Goal: Use online tool/utility: Utilize a website feature to perform a specific function

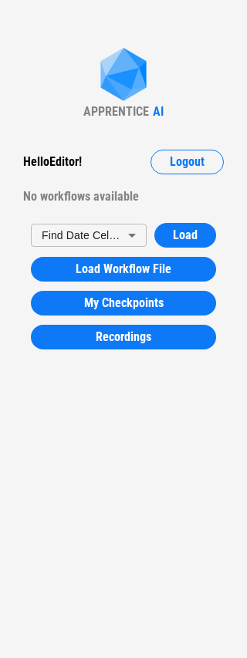
click at [140, 232] on body "APPRENTICE AI Hello Editor ! Logout No workflows available Find Date Cells - Fl…" at bounding box center [123, 329] width 247 height 658
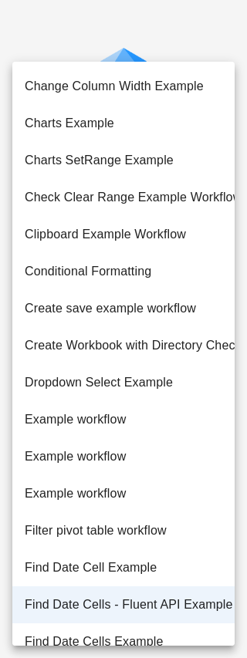
click at [138, 604] on li "Find Date Cells - Fluent API Example" at bounding box center [123, 604] width 222 height 37
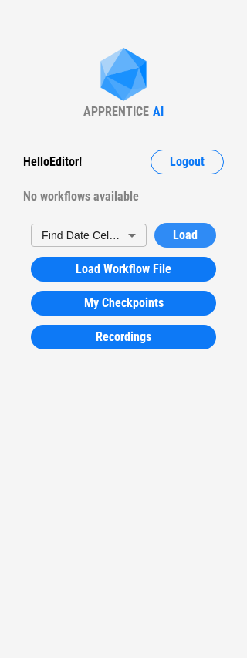
click at [190, 231] on span "Load" at bounding box center [185, 235] width 25 height 12
click at [126, 232] on body "APPRENTICE AI Hello Editor ! Logout No workflows available Find Date Cells - Fl…" at bounding box center [123, 329] width 247 height 658
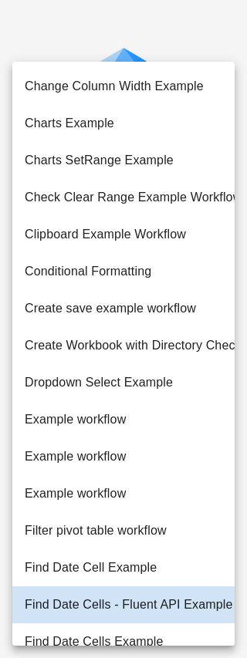
click at [72, 45] on div at bounding box center [123, 329] width 247 height 658
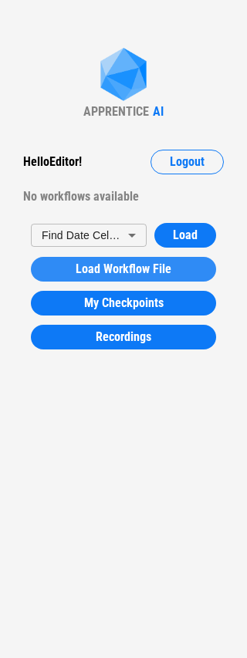
click at [164, 272] on span "Load Workflow File" at bounding box center [124, 269] width 96 height 12
click at [156, 264] on span "Load Workflow File" at bounding box center [124, 269] width 96 height 12
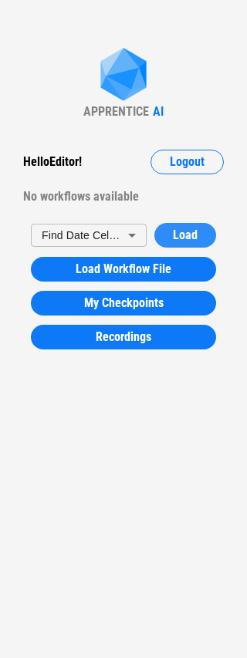
click at [179, 236] on span "Load" at bounding box center [185, 235] width 25 height 12
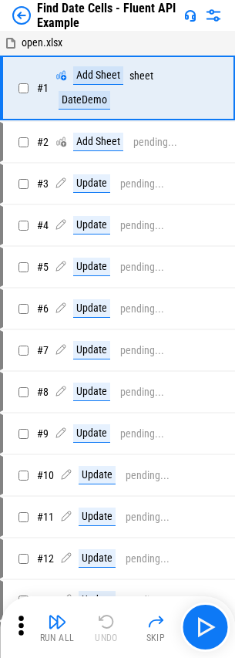
click at [19, 12] on img at bounding box center [21, 15] width 19 height 19
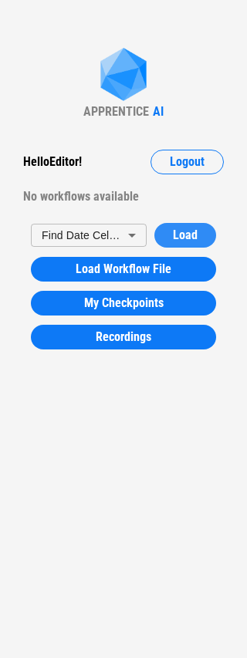
click at [173, 233] on span "Load" at bounding box center [185, 235] width 25 height 12
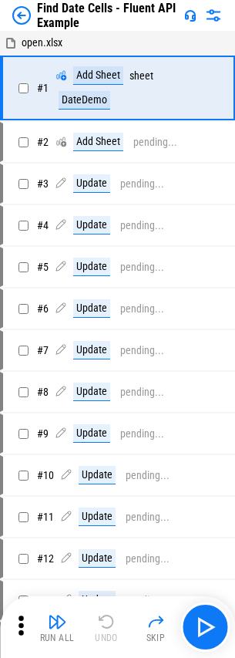
click at [5, 19] on div "Find Date Cells - Fluent API Example" at bounding box center [117, 15] width 235 height 31
click at [23, 14] on img at bounding box center [21, 15] width 19 height 19
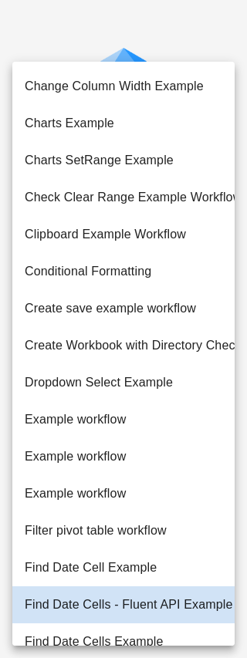
click at [122, 235] on body "APPRENTICE AI Hello Editor ! Logout No workflows available Find Date Cells - Fl…" at bounding box center [123, 329] width 247 height 658
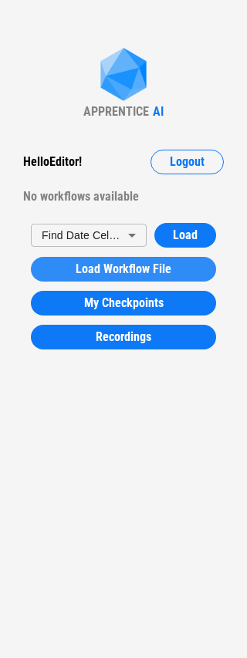
click at [139, 276] on button "Load Workflow File" at bounding box center [123, 269] width 185 height 25
click at [120, 267] on span "Load Workflow File" at bounding box center [124, 269] width 96 height 12
click at [135, 277] on button "Load Workflow File" at bounding box center [123, 269] width 185 height 25
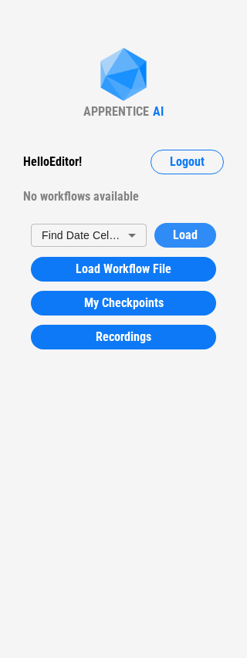
click at [196, 235] on span "Load" at bounding box center [185, 235] width 25 height 12
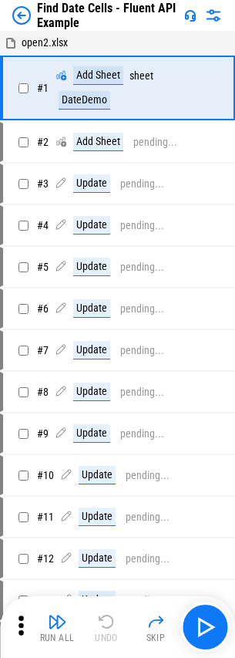
click at [26, 19] on img at bounding box center [21, 15] width 19 height 19
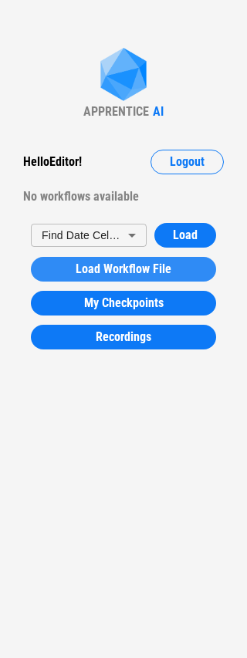
click at [148, 266] on span "Load Workflow File" at bounding box center [124, 269] width 96 height 12
click at [159, 271] on span "Load Workflow File" at bounding box center [124, 269] width 96 height 12
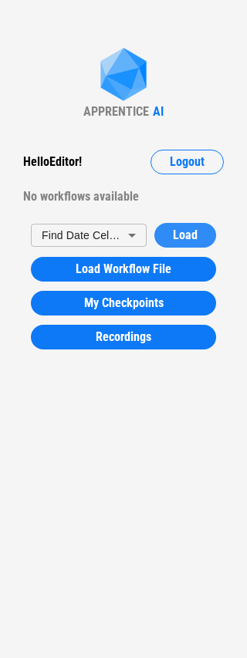
click at [163, 234] on button "Load" at bounding box center [185, 235] width 62 height 25
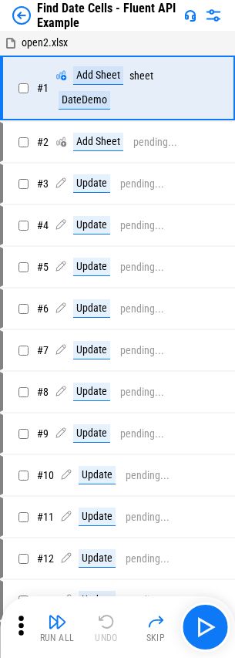
click at [19, 10] on img at bounding box center [21, 15] width 19 height 19
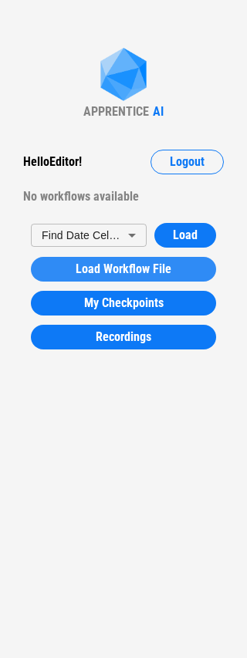
click at [111, 269] on span "Load Workflow File" at bounding box center [124, 269] width 96 height 12
click at [152, 271] on span "Load Workflow File" at bounding box center [124, 269] width 96 height 12
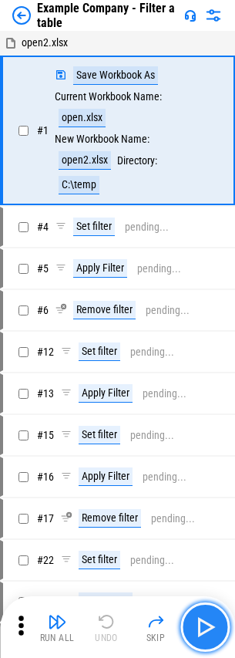
click at [214, 624] on img "button" at bounding box center [205, 626] width 25 height 25
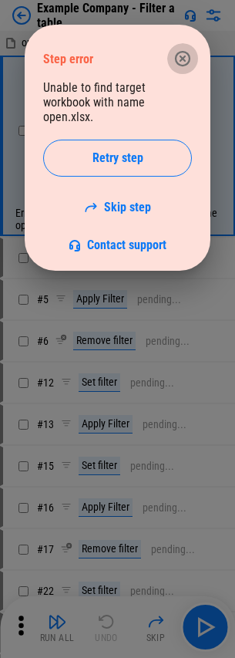
click at [182, 49] on button "button" at bounding box center [182, 58] width 31 height 31
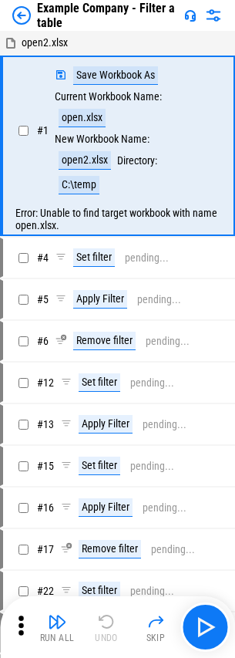
click at [23, 15] on img at bounding box center [21, 15] width 19 height 19
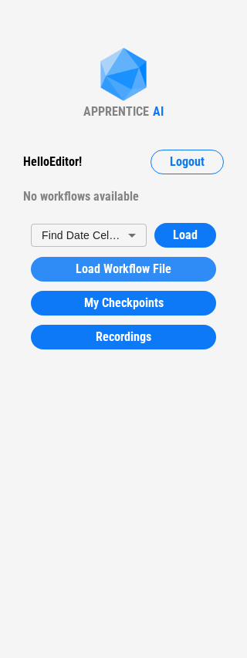
click at [145, 259] on button "Load Workflow File" at bounding box center [123, 269] width 185 height 25
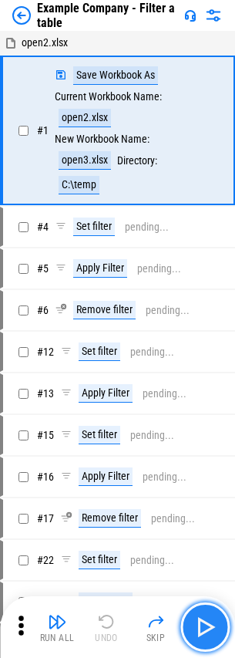
click at [219, 631] on button "button" at bounding box center [204, 626] width 49 height 49
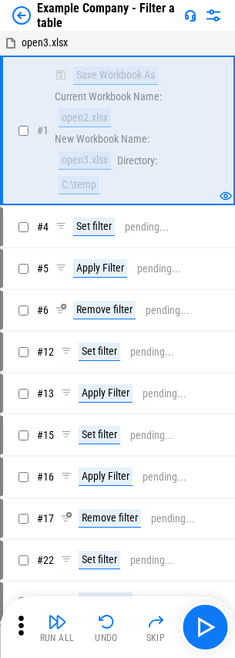
click at [25, 12] on img at bounding box center [21, 15] width 19 height 19
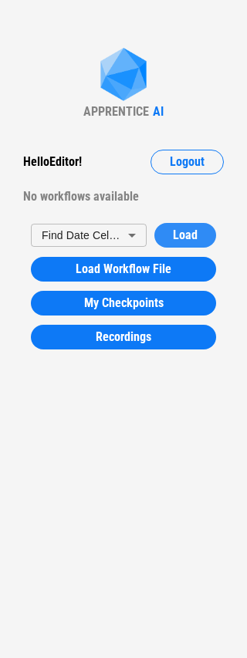
click at [185, 241] on span "Load" at bounding box center [185, 235] width 25 height 12
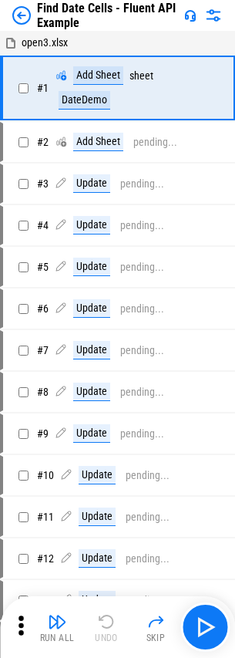
click at [28, 15] on img at bounding box center [21, 15] width 19 height 19
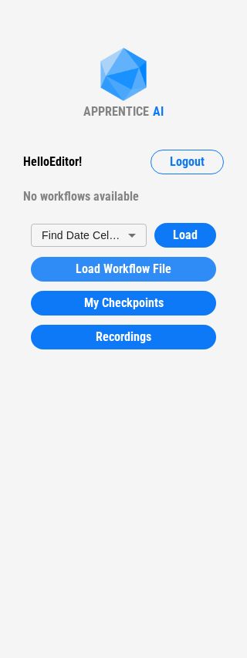
click at [116, 271] on span "Load Workflow File" at bounding box center [124, 269] width 96 height 12
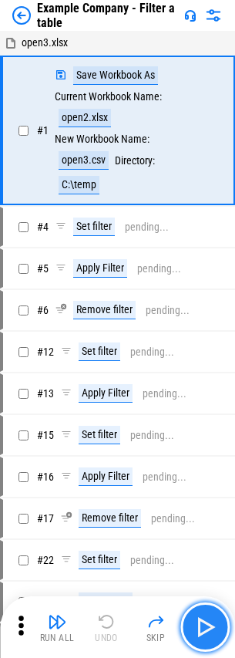
click at [199, 626] on img "button" at bounding box center [205, 626] width 25 height 25
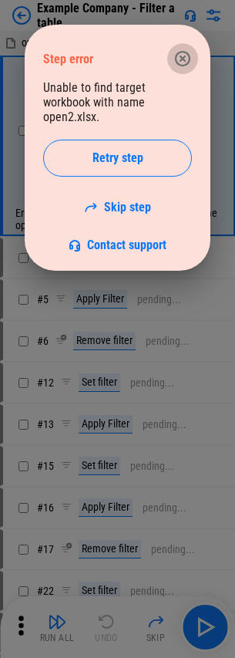
click at [174, 54] on icon "button" at bounding box center [182, 58] width 19 height 19
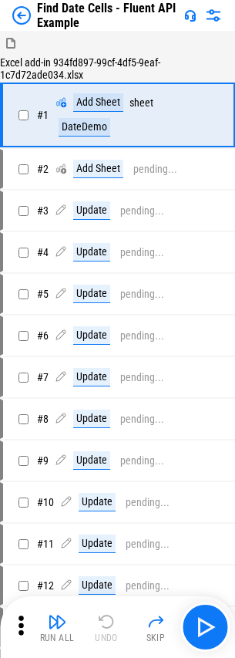
click at [31, 18] on div "Find Date Cells - Fluent API Example" at bounding box center [95, 15] width 166 height 29
click at [27, 18] on img at bounding box center [21, 15] width 19 height 19
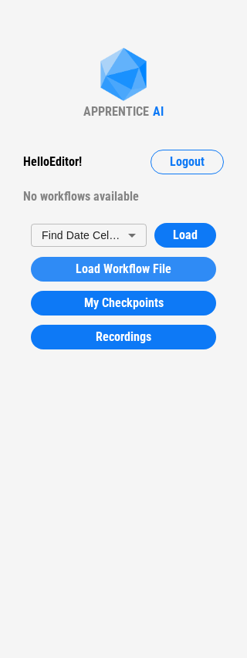
click at [164, 264] on span "Load Workflow File" at bounding box center [124, 269] width 96 height 12
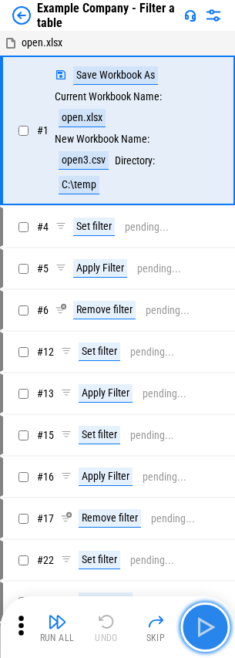
click at [207, 629] on img "button" at bounding box center [205, 626] width 25 height 25
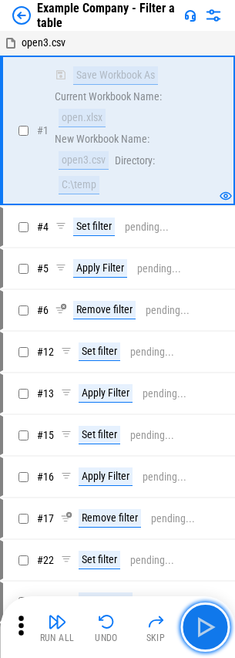
click at [207, 629] on img "button" at bounding box center [205, 626] width 25 height 25
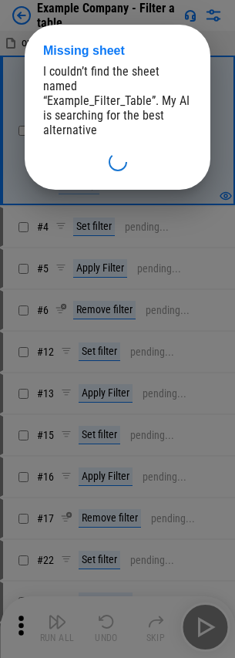
click at [5, 150] on div "Missing sheet I couldn’t find the sheet named “ Example_Filter_Table ”. My AI i…" at bounding box center [117, 107] width 235 height 214
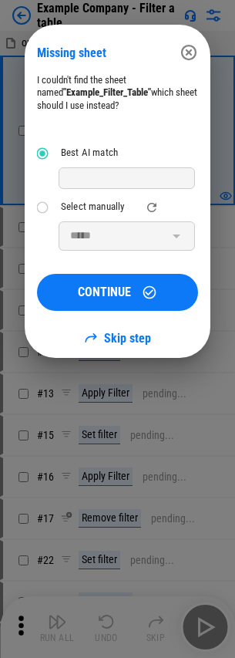
click at [190, 54] on icon "button" at bounding box center [188, 52] width 15 height 15
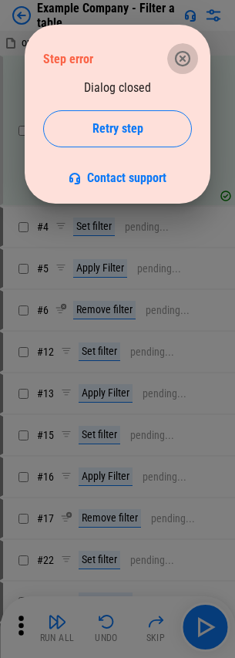
click at [185, 58] on icon "button" at bounding box center [182, 58] width 19 height 19
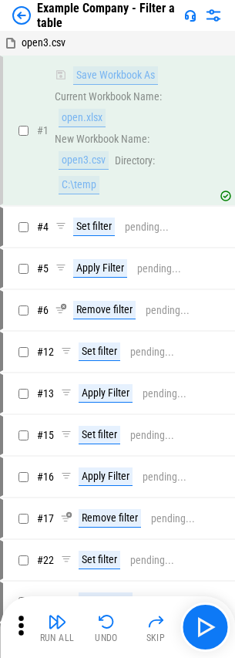
click at [27, 18] on img at bounding box center [21, 15] width 19 height 19
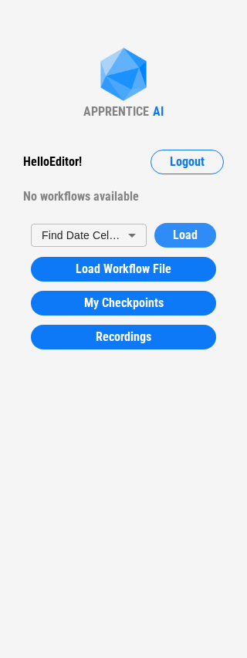
click at [173, 230] on span "Load" at bounding box center [185, 235] width 25 height 12
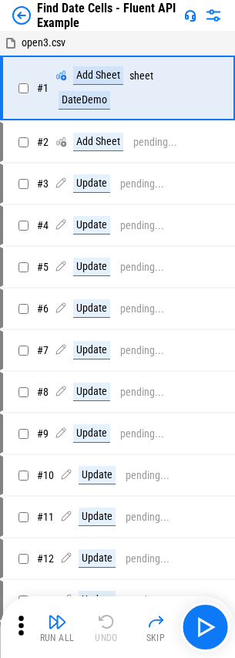
click at [19, 16] on img at bounding box center [21, 15] width 19 height 19
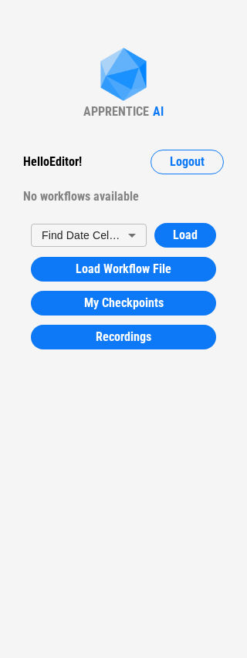
click at [119, 254] on div "Find Date Cells - Fluent API Example * ​ Load Load Workflow File My Checkpoints…" at bounding box center [123, 286] width 231 height 142
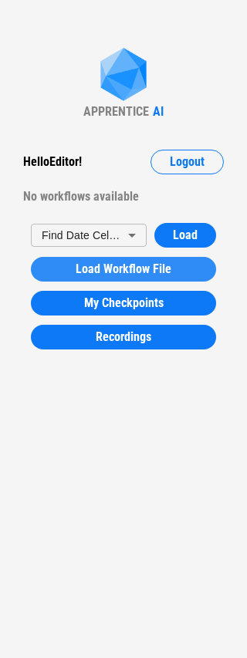
click at [119, 268] on span "Load Workflow File" at bounding box center [124, 269] width 96 height 12
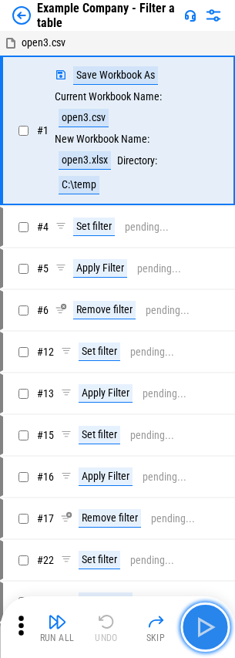
click at [207, 635] on img "button" at bounding box center [205, 626] width 25 height 25
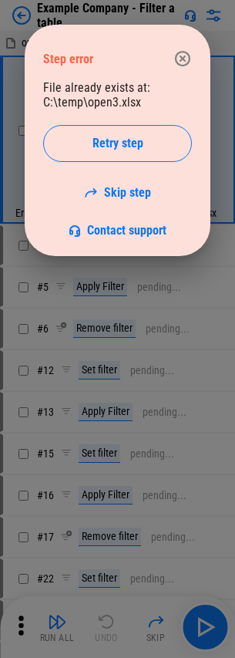
click at [177, 56] on icon "button" at bounding box center [182, 58] width 15 height 15
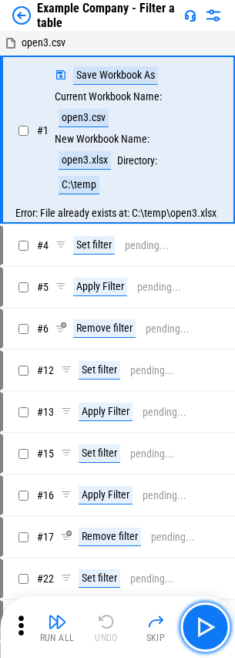
click at [201, 627] on img "button" at bounding box center [205, 626] width 25 height 25
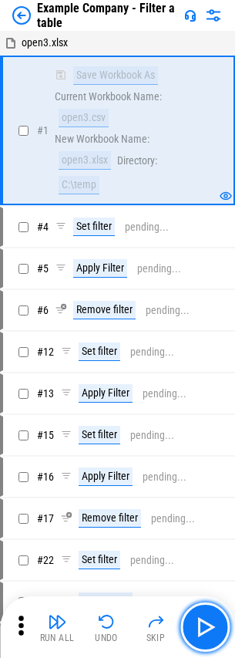
click at [201, 627] on img "button" at bounding box center [205, 626] width 25 height 25
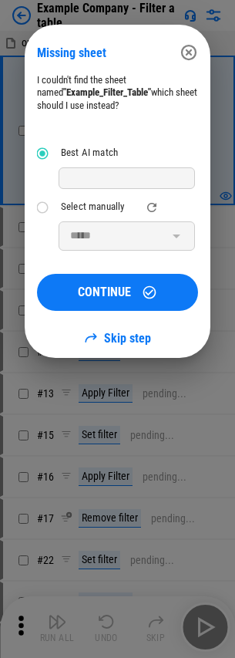
click at [189, 60] on icon "button" at bounding box center [188, 52] width 15 height 15
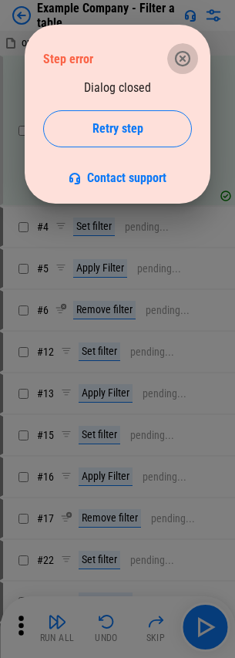
click at [184, 53] on icon "button" at bounding box center [182, 58] width 19 height 19
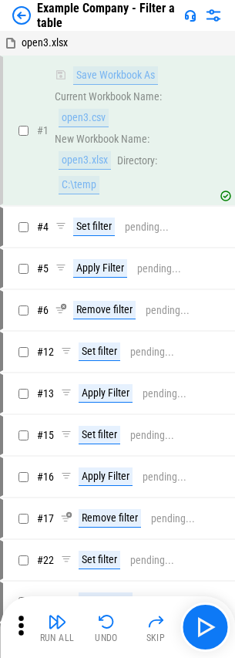
click at [30, 16] on img at bounding box center [21, 15] width 19 height 19
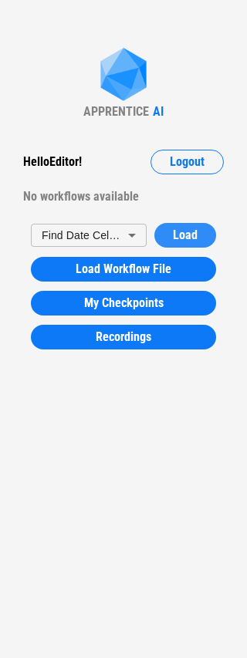
click at [210, 230] on button "Load" at bounding box center [185, 235] width 62 height 25
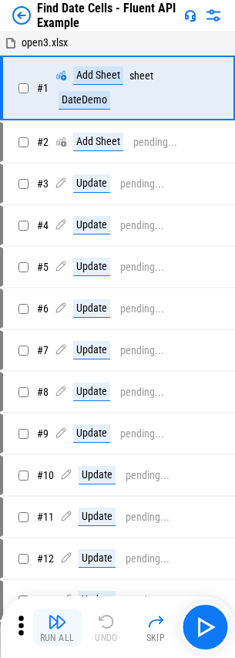
scroll to position [77, 0]
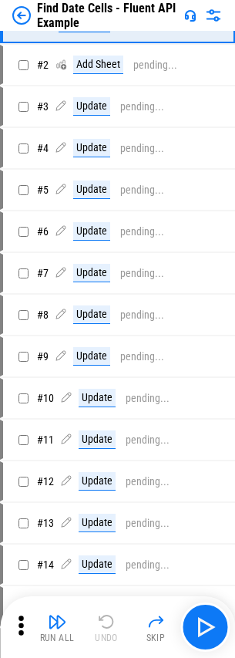
click at [15, 629] on icon at bounding box center [20, 625] width 23 height 23
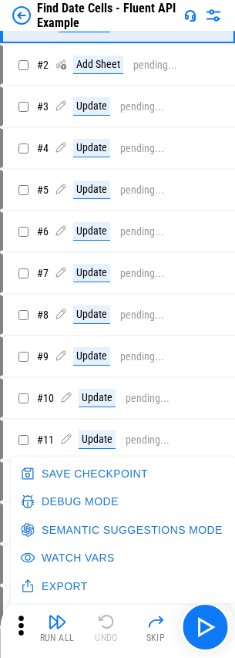
click at [210, 16] on img at bounding box center [213, 15] width 19 height 19
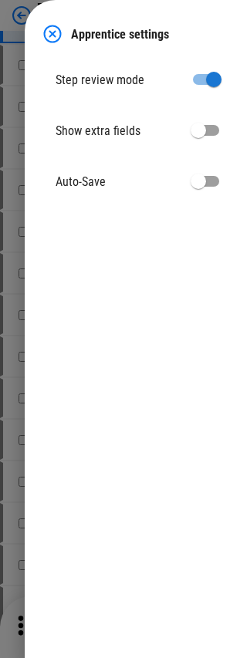
click at [51, 29] on img at bounding box center [52, 34] width 19 height 19
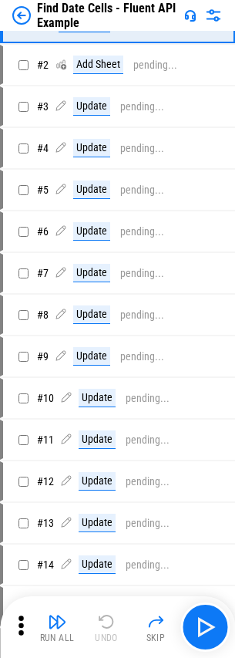
scroll to position [0, 0]
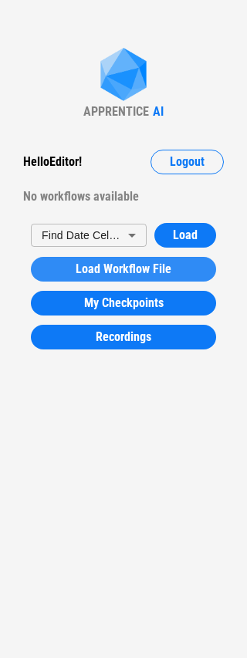
click at [127, 271] on span "Load Workflow File" at bounding box center [124, 269] width 96 height 12
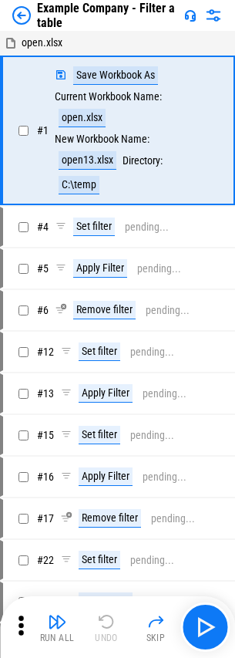
click at [217, 14] on img at bounding box center [213, 15] width 19 height 19
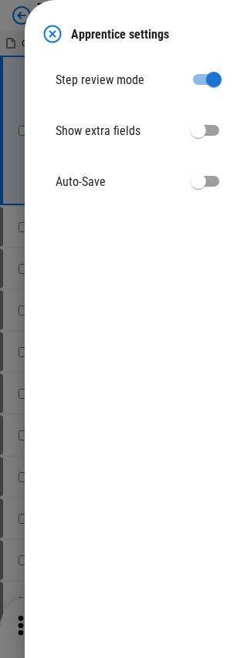
drag, startPoint x: 234, startPoint y: 16, endPoint x: 56, endPoint y: 37, distance: 179.3
click at [56, 37] on img at bounding box center [52, 34] width 19 height 19
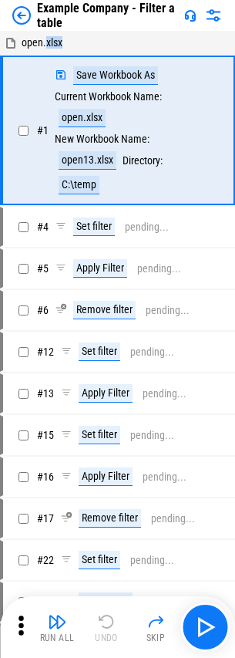
click at [56, 37] on span "open.xlsx" at bounding box center [42, 42] width 41 height 12
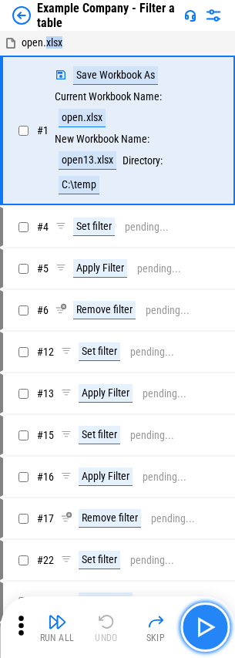
click at [204, 620] on img "button" at bounding box center [205, 626] width 25 height 25
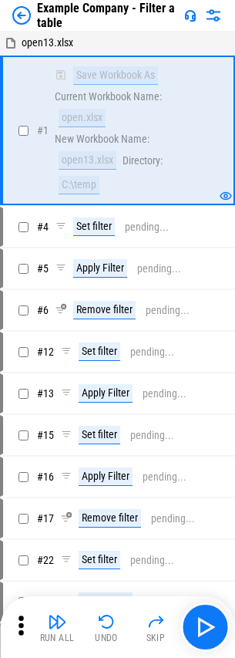
click at [25, 24] on img at bounding box center [21, 15] width 19 height 19
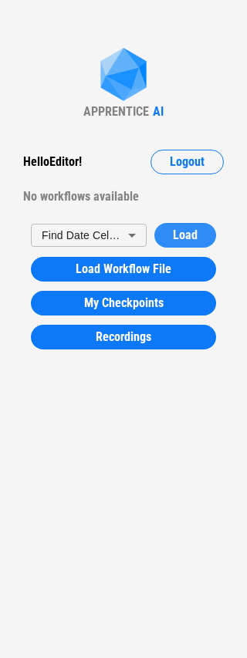
click at [187, 243] on button "Load" at bounding box center [185, 235] width 62 height 25
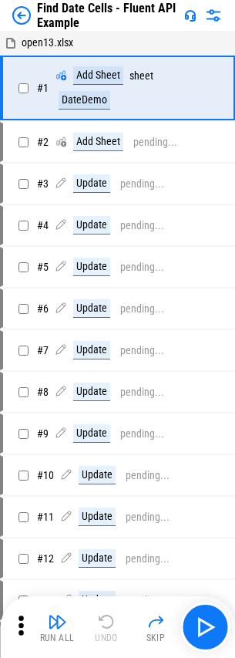
click at [26, 15] on img at bounding box center [21, 15] width 19 height 19
click at [29, 23] on img at bounding box center [21, 15] width 19 height 19
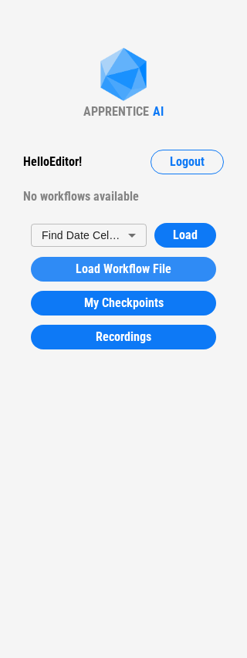
click at [140, 274] on span "Load Workflow File" at bounding box center [124, 269] width 96 height 12
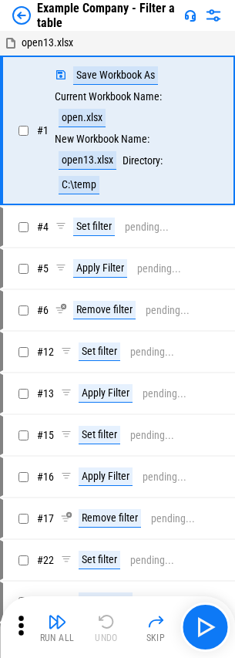
click at [23, 15] on img at bounding box center [21, 15] width 19 height 19
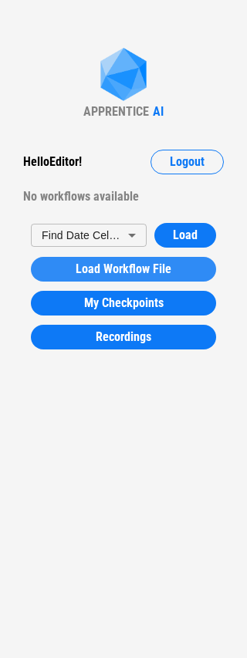
click at [168, 267] on span "Load Workflow File" at bounding box center [124, 269] width 96 height 12
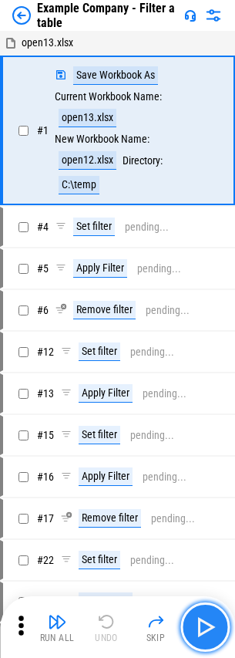
click at [197, 636] on img "button" at bounding box center [205, 626] width 25 height 25
